Goal: Task Accomplishment & Management: Manage account settings

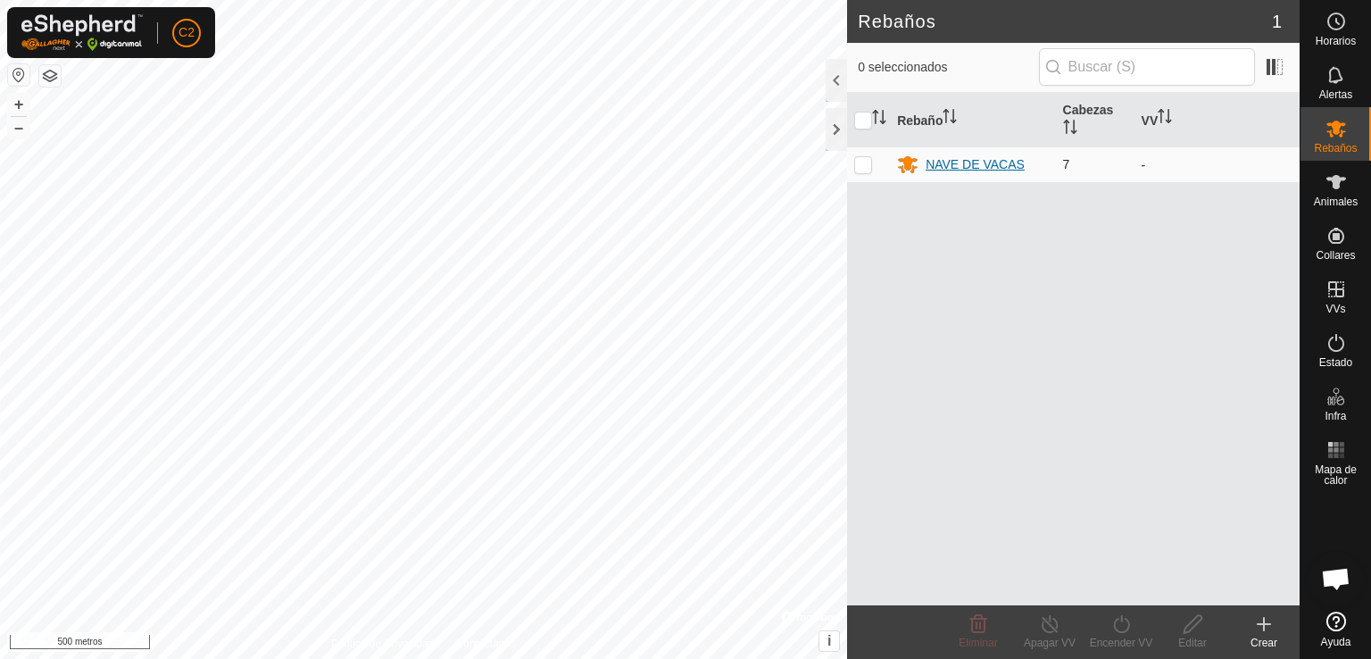
scroll to position [318, 0]
click at [188, 24] on span "C2" at bounding box center [186, 32] width 16 height 19
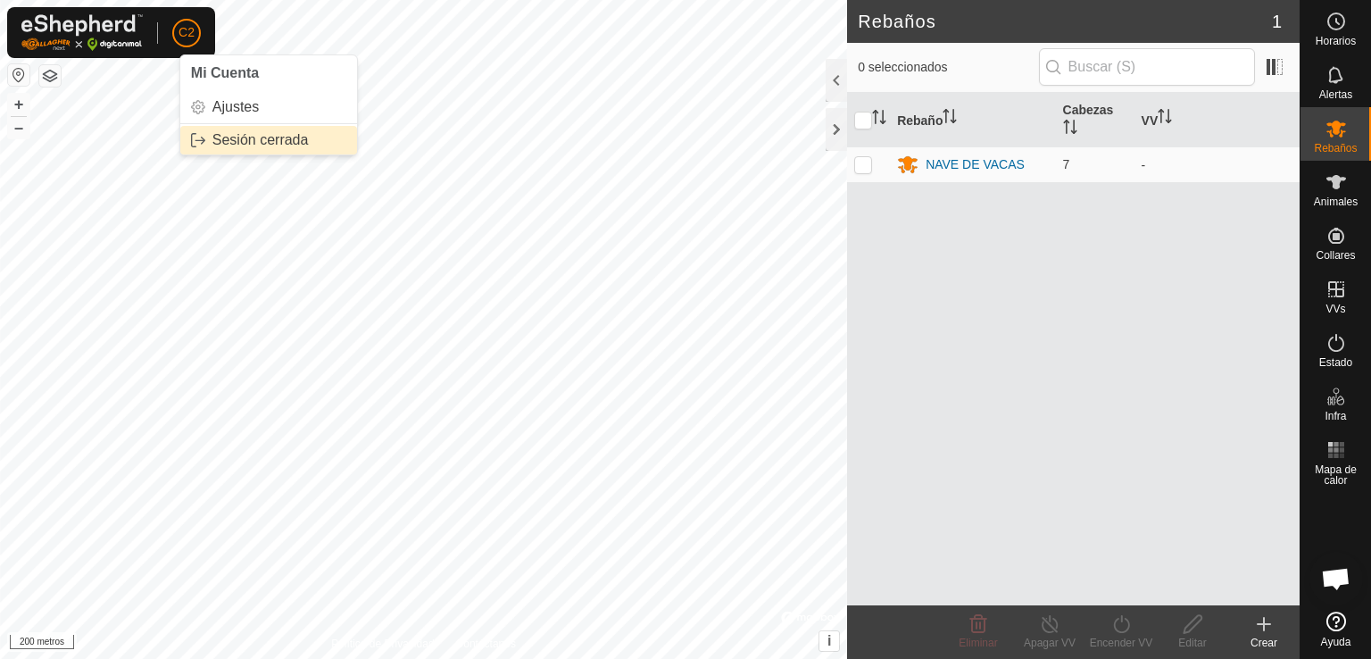
click at [243, 141] on link "Sesión cerrada" at bounding box center [268, 140] width 177 height 29
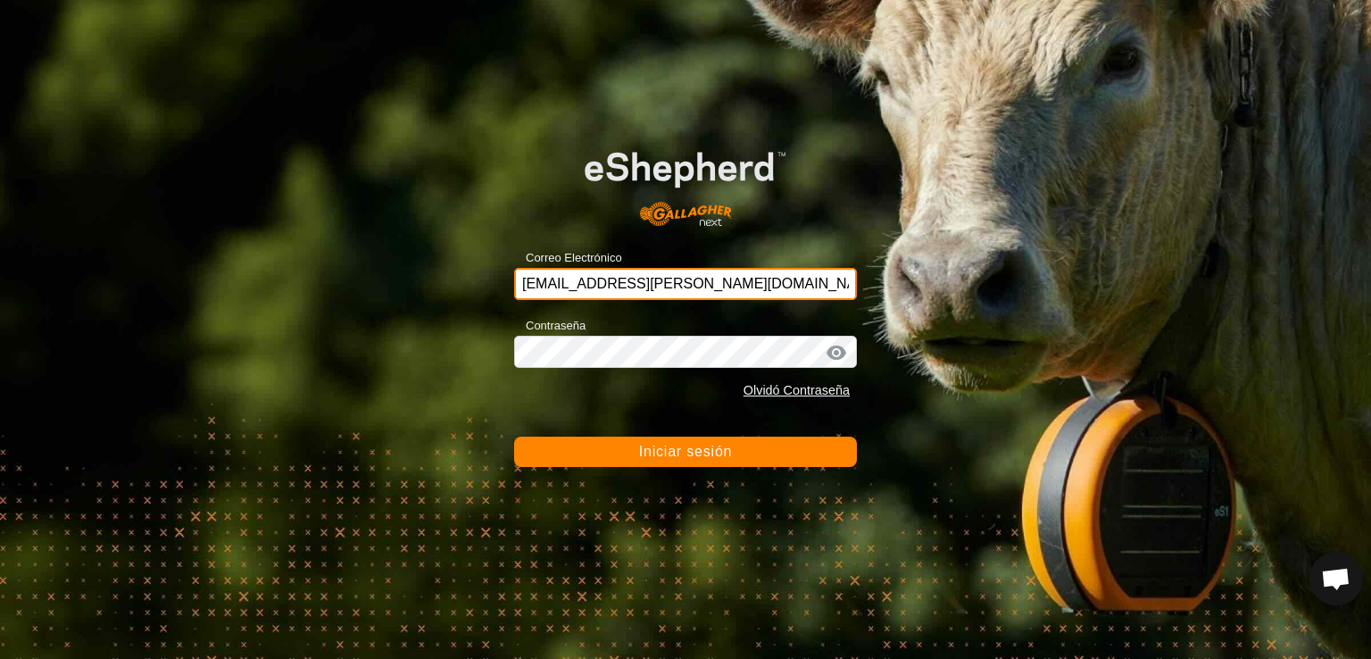
click at [619, 271] on input "[EMAIL_ADDRESS][PERSON_NAME][DOMAIN_NAME]" at bounding box center [685, 284] width 343 height 32
type input "[PERSON_NAME][EMAIL_ADDRESS][DOMAIN_NAME]"
click at [628, 453] on button "Iniciar sesión" at bounding box center [685, 451] width 343 height 30
